Goal: Task Accomplishment & Management: Manage account settings

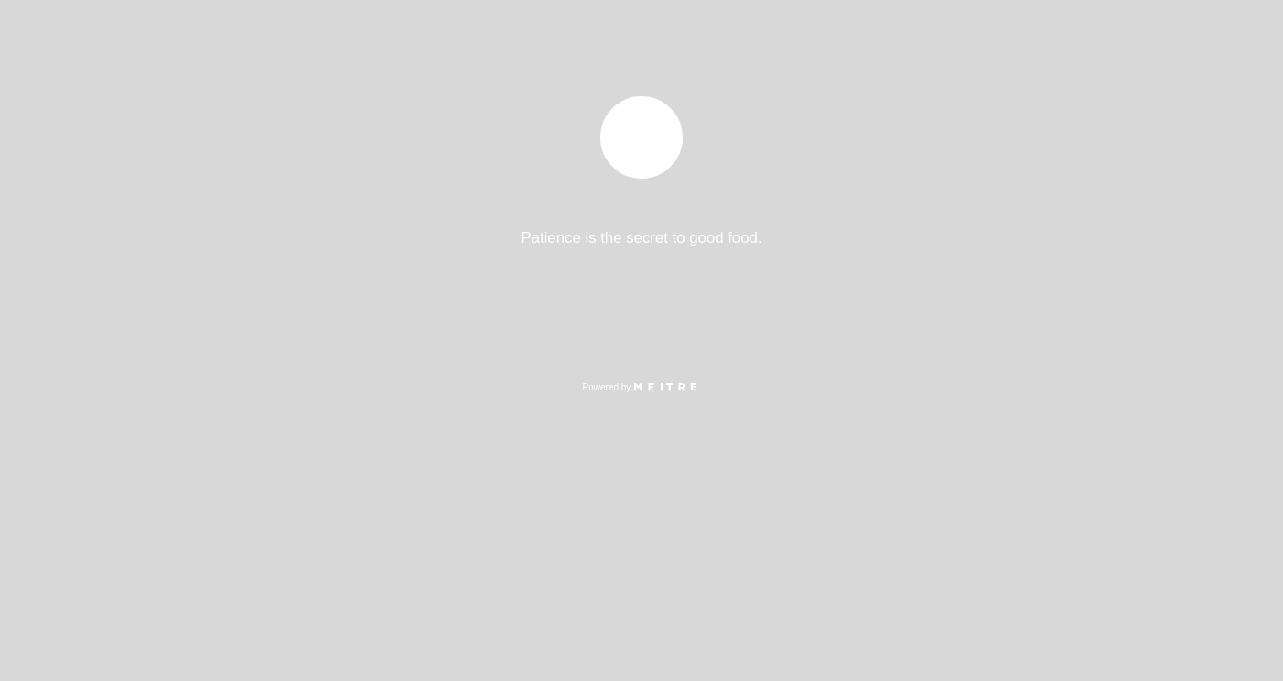
select select "es"
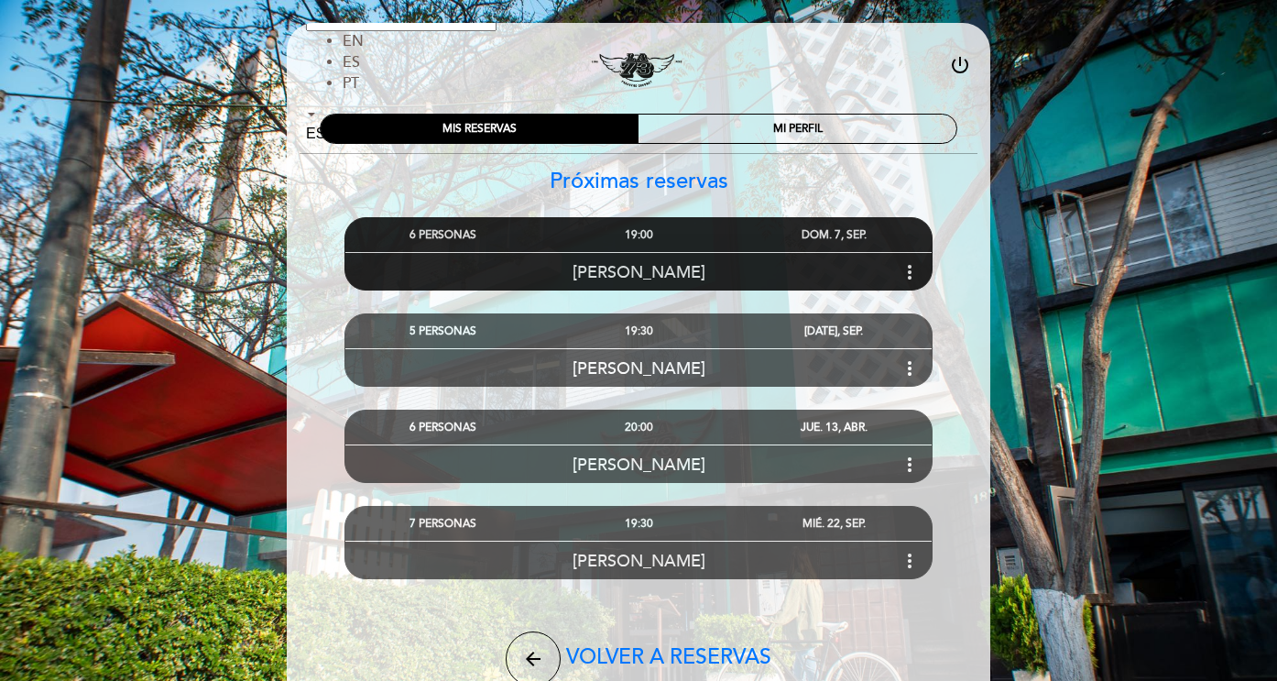
click at [909, 265] on icon "more_vert" at bounding box center [910, 272] width 22 height 22
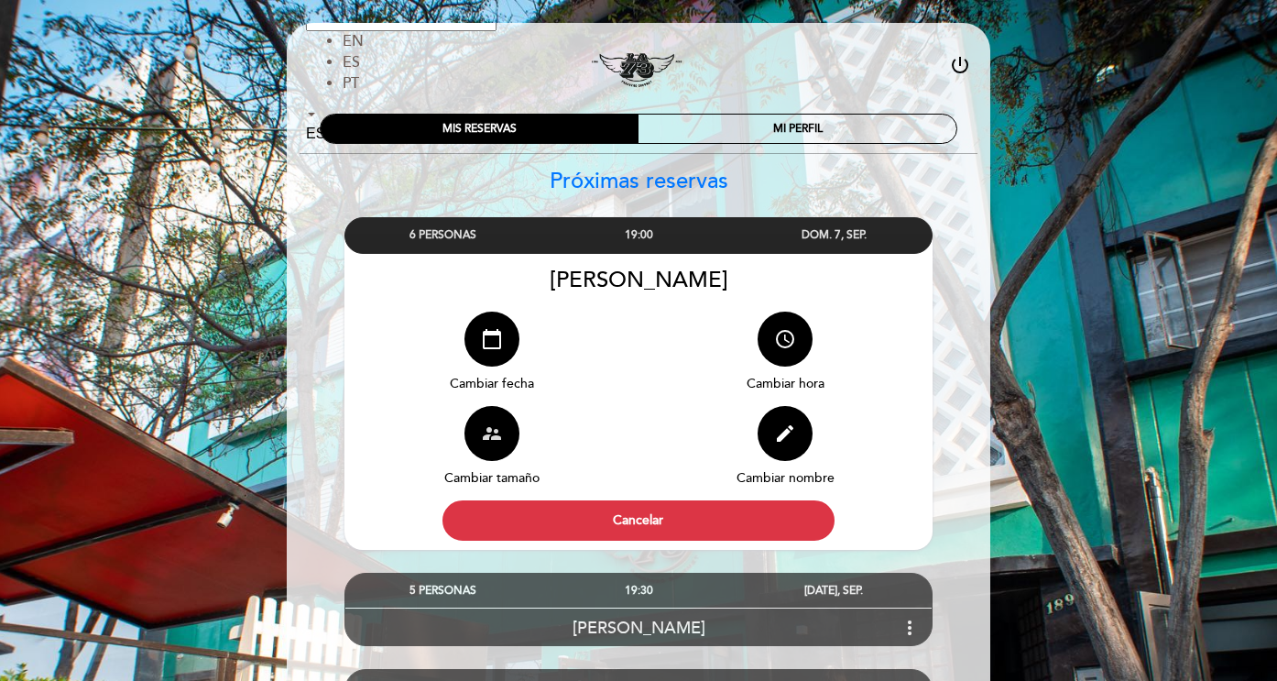
click at [487, 434] on icon "supervisor_account" at bounding box center [492, 433] width 22 height 22
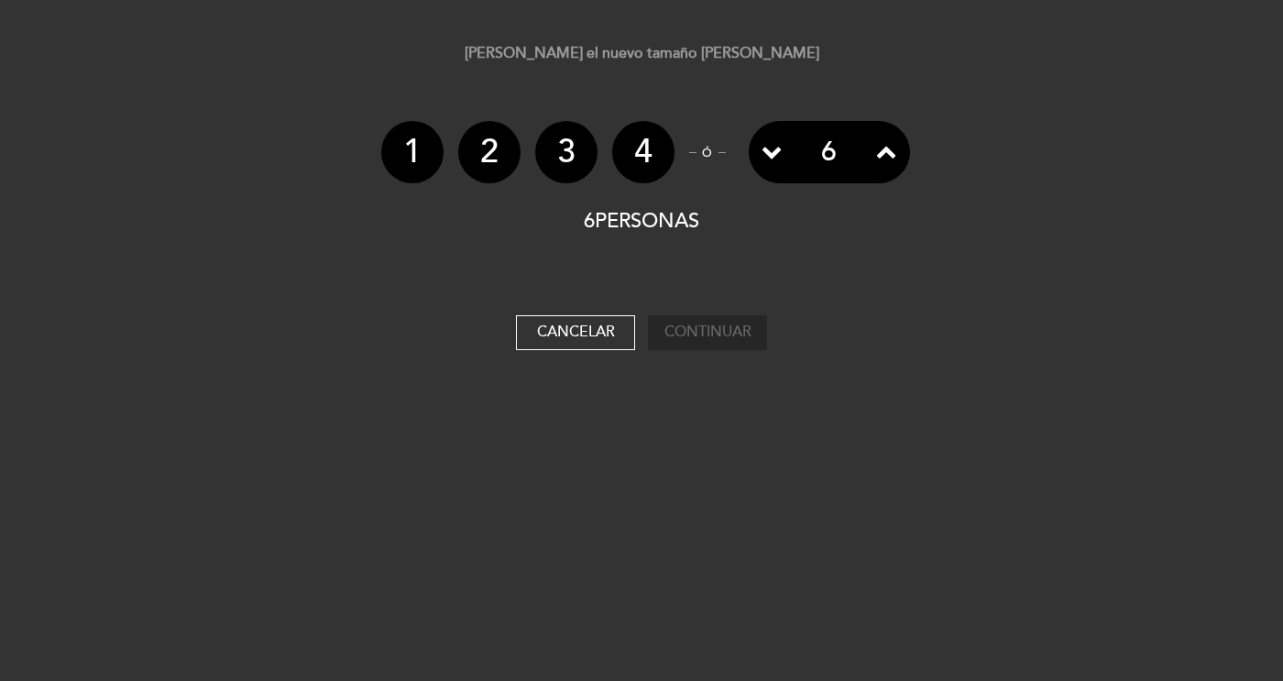
click at [883, 155] on icon at bounding box center [886, 151] width 20 height 20
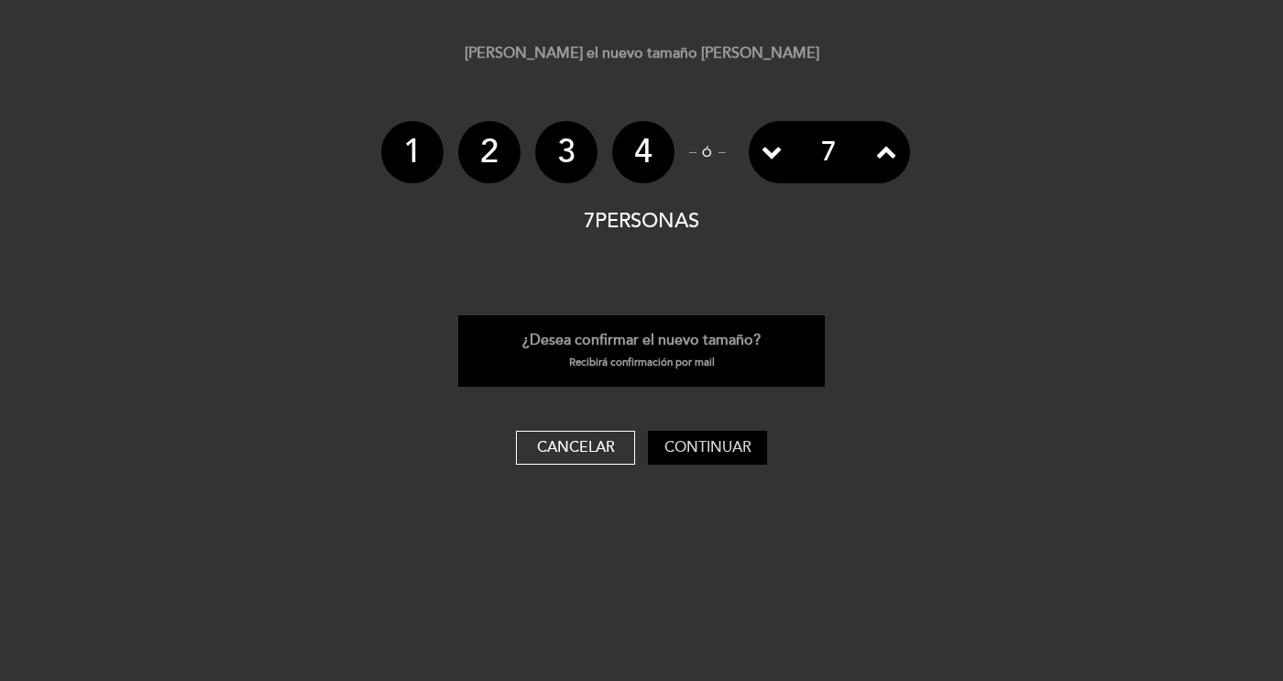
click at [699, 444] on button "Continuar" at bounding box center [707, 448] width 119 height 35
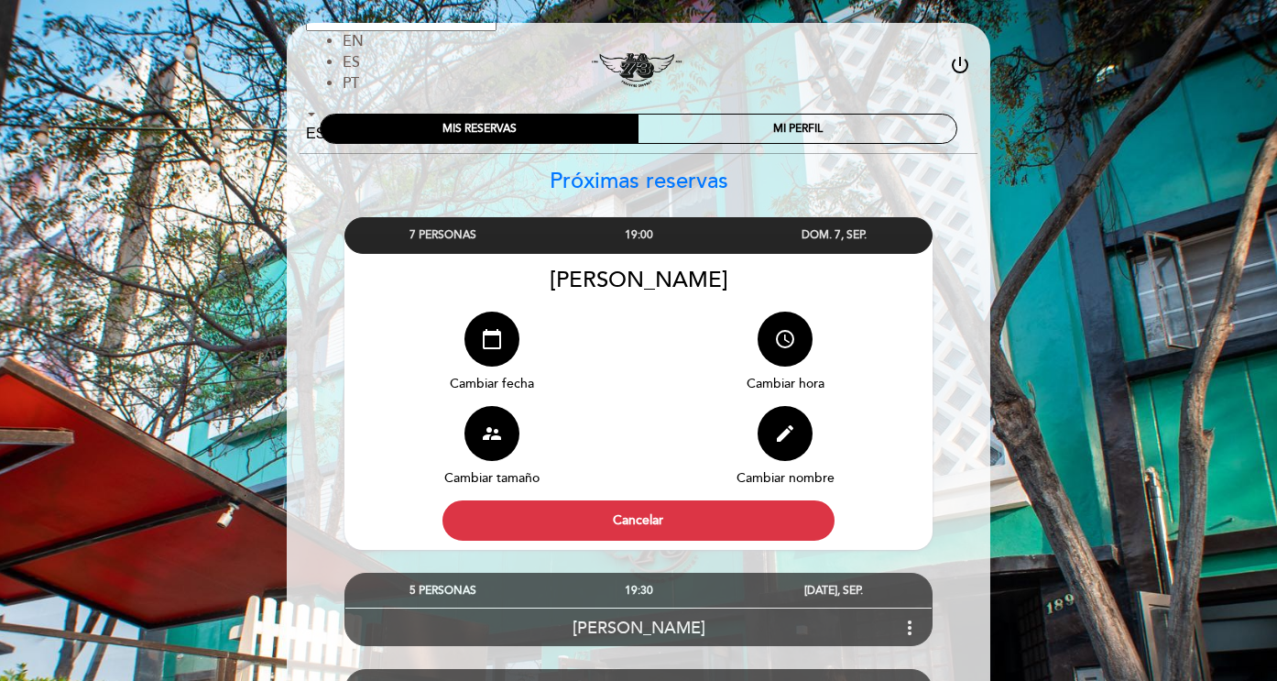
click at [959, 61] on icon "power_settings_new" at bounding box center [960, 65] width 22 height 22
select select "es"
